Goal: Navigation & Orientation: Go to known website

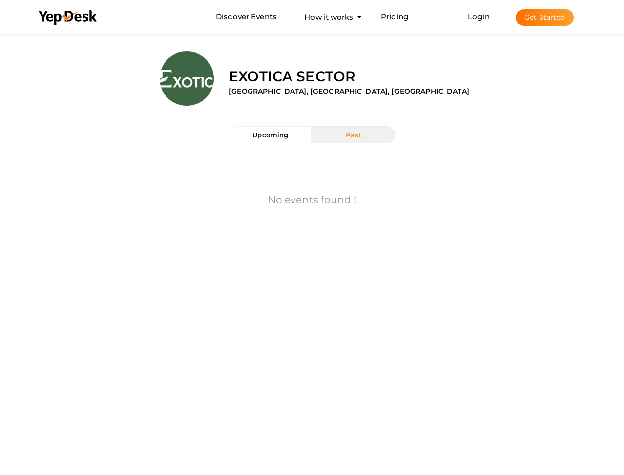
click at [312, 237] on div "No events found !" at bounding box center [312, 201] width 529 height 96
click at [68, 18] on use at bounding box center [68, 17] width 58 height 14
click at [479, 16] on link "Login" at bounding box center [479, 16] width 22 height 9
click at [545, 17] on button "Get Started" at bounding box center [545, 17] width 58 height 16
click at [270, 134] on span "Upcoming" at bounding box center [271, 134] width 36 height 8
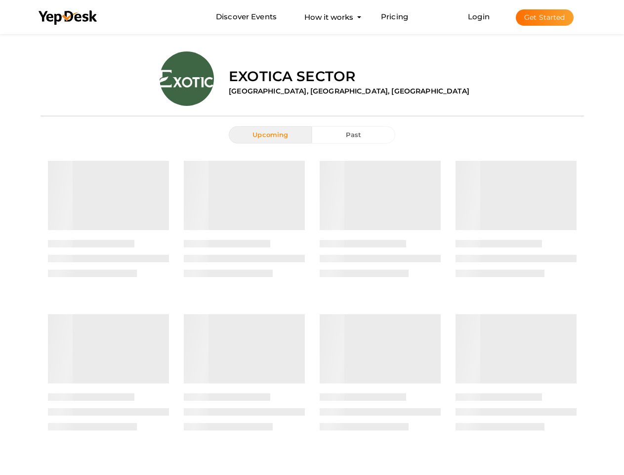
click at [353, 134] on span "Past" at bounding box center [353, 134] width 15 height 8
